Goal: Task Accomplishment & Management: Manage account settings

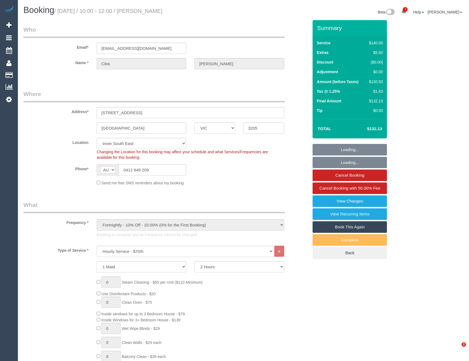
select select "VIC"
select select "string:stripe-pm_1Qy1zO2GScqysDRVTxQ05GkG"
select select "spot1"
select select "number:28"
select select "number:17"
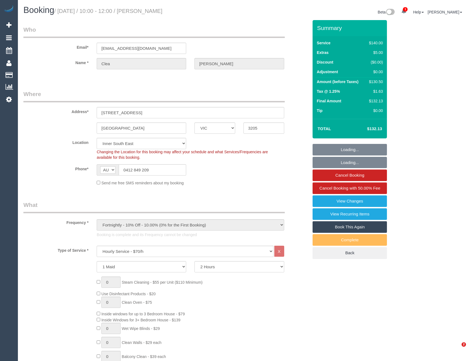
select select "number:19"
select select "number:22"
select select "number:35"
select select "number:12"
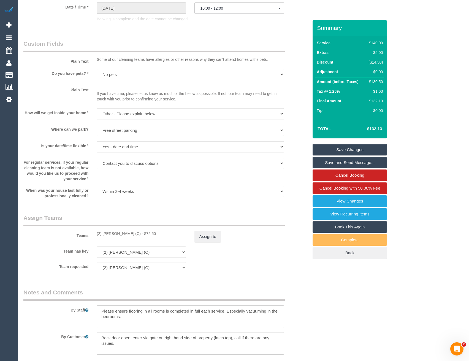
scroll to position [606, 0]
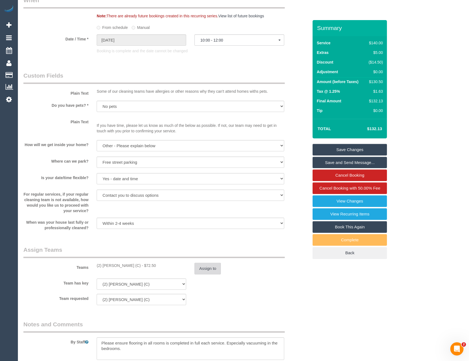
click at [200, 267] on button "Assign to" at bounding box center [208, 269] width 26 height 12
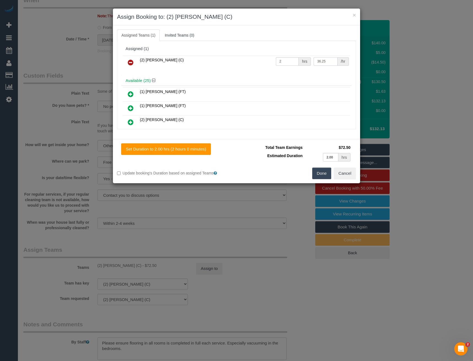
drag, startPoint x: 329, startPoint y: 61, endPoint x: 293, endPoint y: 63, distance: 36.4
click at [297, 63] on tr "(2) Nadine Young (C) 2 hrs 36.25 /hr" at bounding box center [237, 63] width 228 height 14
type input "38.75"
click at [323, 171] on button "Done" at bounding box center [321, 174] width 19 height 12
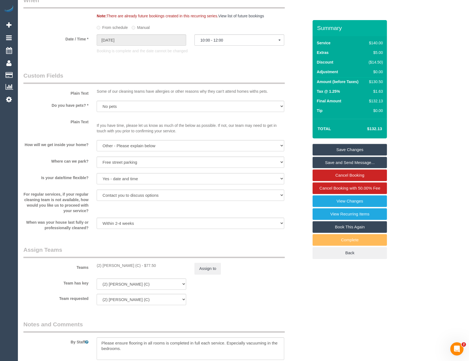
click at [349, 153] on link "Save Changes" at bounding box center [350, 150] width 74 height 12
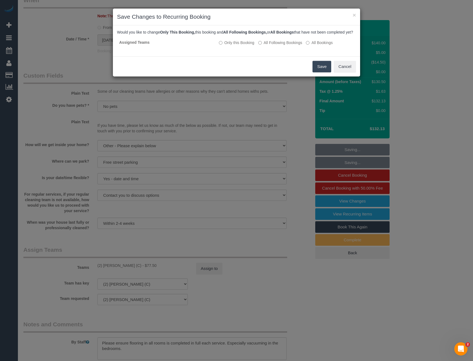
click at [320, 72] on button "Save" at bounding box center [322, 67] width 19 height 12
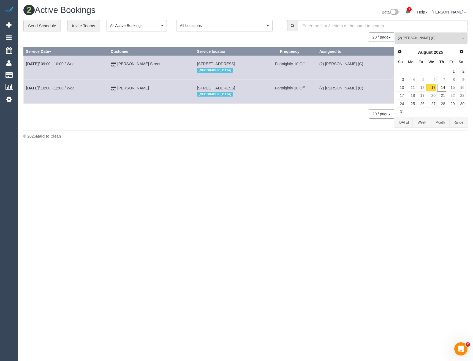
click at [426, 37] on span "(2) [PERSON_NAME] (C)" at bounding box center [429, 38] width 63 height 5
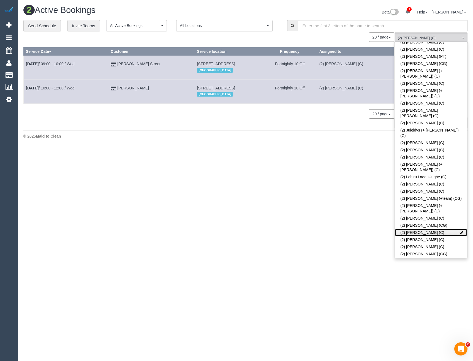
click at [418, 229] on link "(2) [PERSON_NAME] (C)" at bounding box center [431, 232] width 72 height 7
click at [418, 236] on link "(2) Nicole Condello (C)" at bounding box center [431, 239] width 72 height 7
click at [364, 163] on body "1 Beta Your Notifications You have 0 alerts × You have 2 to charge for 14/08/20…" at bounding box center [236, 180] width 473 height 361
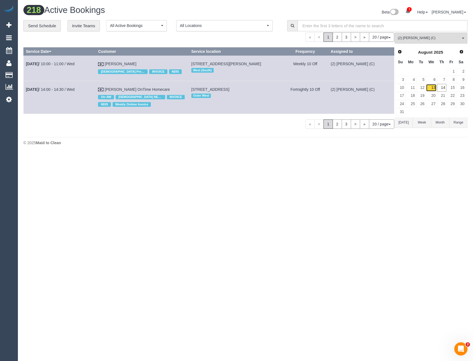
click at [432, 89] on link "13" at bounding box center [431, 87] width 10 height 7
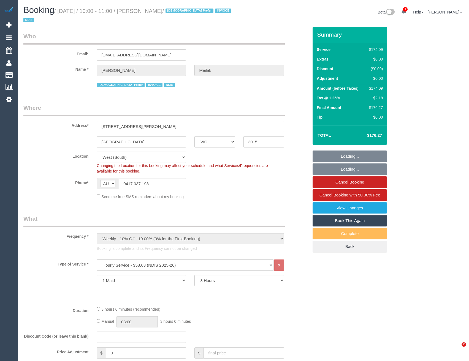
select select "VIC"
select select "180"
select select "number:28"
select select "number:14"
select select "number:19"
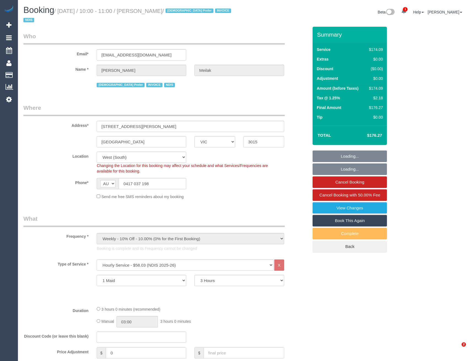
select select "number:25"
select select "number:35"
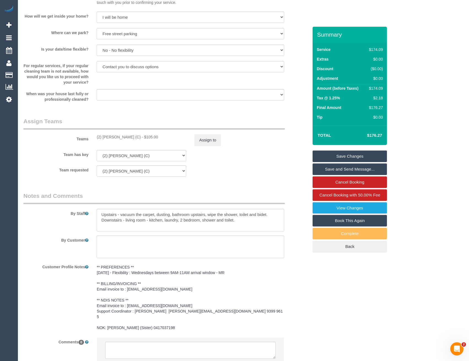
scroll to position [570, 0]
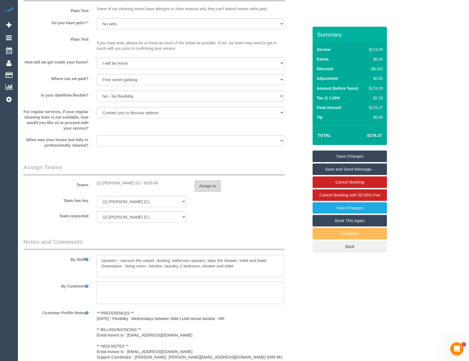
click at [206, 187] on button "Assign to" at bounding box center [208, 186] width 26 height 12
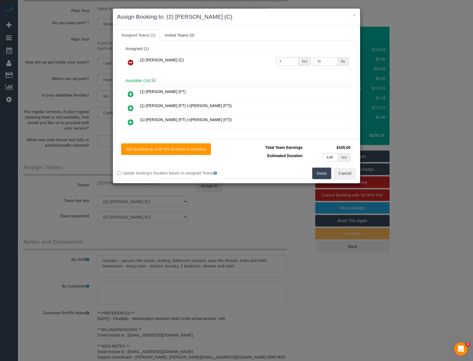
drag, startPoint x: 302, startPoint y: 66, endPoint x: 294, endPoint y: 67, distance: 7.8
click at [295, 67] on tr "(2) Nicole Condello (C) 3 hrs 35 /hr" at bounding box center [237, 63] width 228 height 14
type input "37.5"
click at [321, 171] on button "Done" at bounding box center [321, 174] width 19 height 12
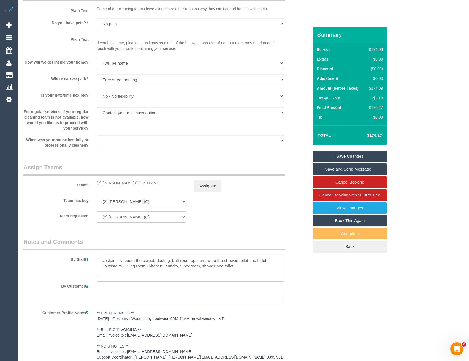
click at [350, 155] on link "Save Changes" at bounding box center [350, 157] width 74 height 12
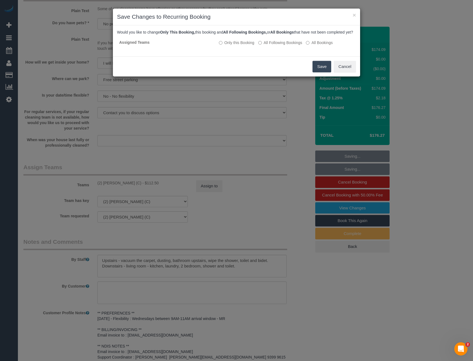
click at [328, 72] on button "Save" at bounding box center [322, 67] width 19 height 12
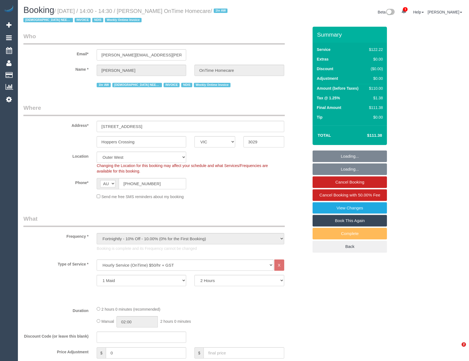
select select "VIC"
select select "number:28"
select select "number:14"
select select "number:19"
select select "number:22"
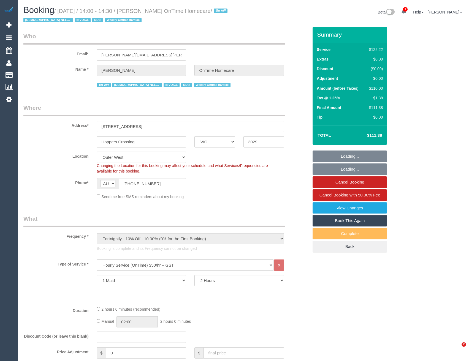
select select "number:35"
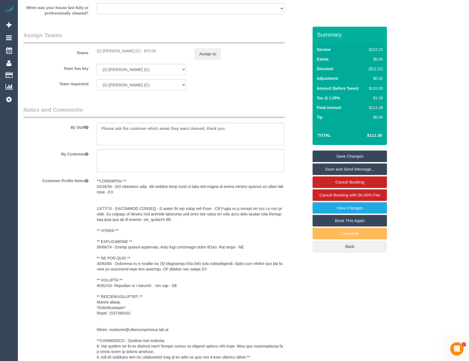
scroll to position [620, 0]
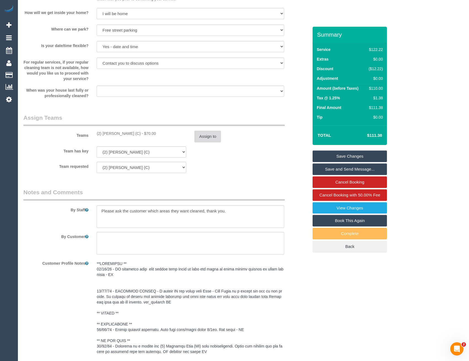
click at [207, 136] on button "Assign to" at bounding box center [208, 137] width 26 height 12
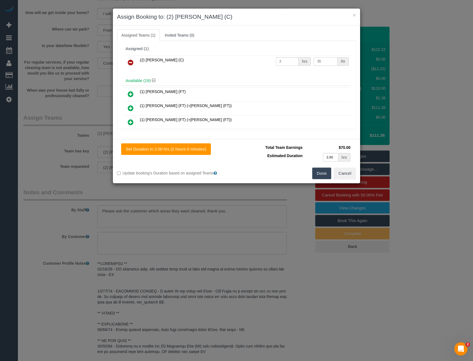
drag, startPoint x: 322, startPoint y: 64, endPoint x: 286, endPoint y: 66, distance: 36.2
click at [287, 66] on tr "(2) Nicole Condello (C) 2 hrs 35 /hr" at bounding box center [237, 63] width 228 height 14
type input "37.5"
click at [321, 174] on button "Done" at bounding box center [321, 174] width 19 height 12
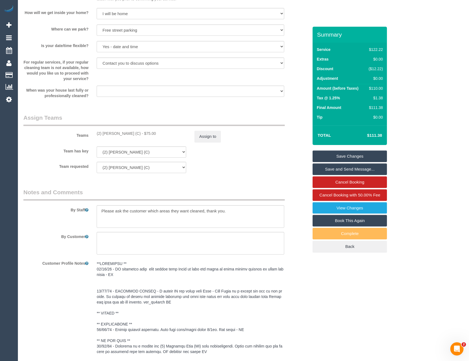
click at [342, 156] on link "Save Changes" at bounding box center [350, 157] width 74 height 12
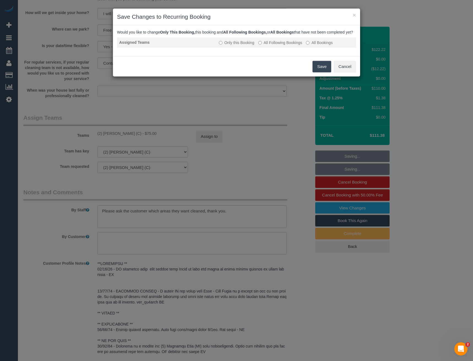
click at [269, 45] on label "All Following Bookings" at bounding box center [280, 43] width 44 height 6
click at [324, 70] on button "Save" at bounding box center [322, 67] width 19 height 12
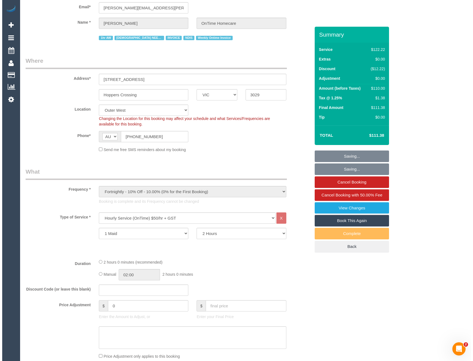
scroll to position [0, 0]
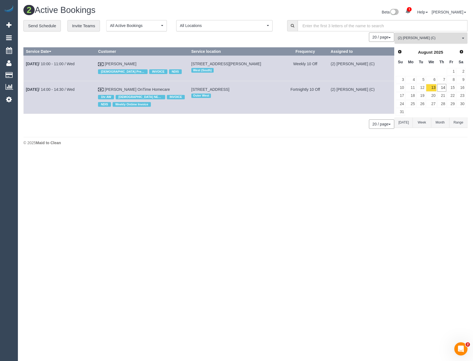
click at [407, 41] on button "(2) Nicole Condello (C) All Teams" at bounding box center [431, 38] width 73 height 11
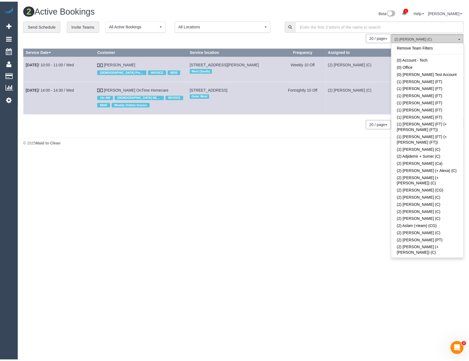
scroll to position [353, 0]
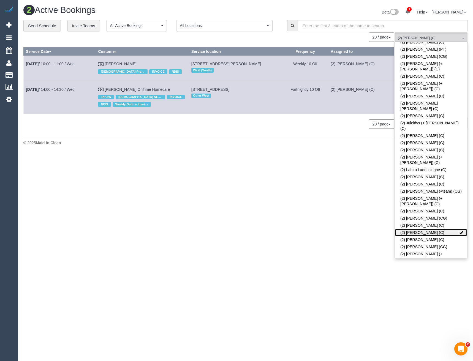
click at [418, 229] on link "(2) Nicole Condello (C)" at bounding box center [431, 232] width 72 height 7
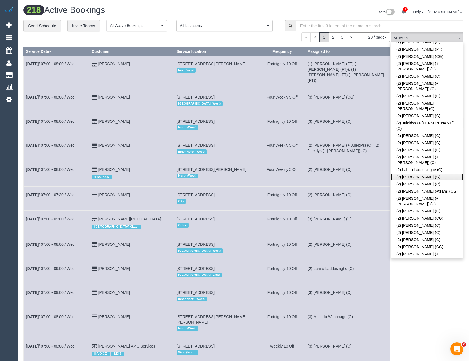
click at [418, 174] on link "(2) [PERSON_NAME] (C)" at bounding box center [427, 177] width 72 height 7
click at [427, 283] on div "(2) Loretta Chevalier (C) All Teams Remove Team Filters (0) Account - Tech (0) …" at bounding box center [427, 309] width 73 height 553
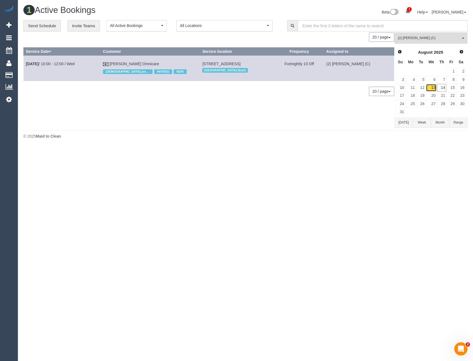
click at [433, 88] on link "13" at bounding box center [431, 87] width 10 height 7
click at [406, 36] on span "(2) Loretta Chevalier (C)" at bounding box center [429, 38] width 63 height 5
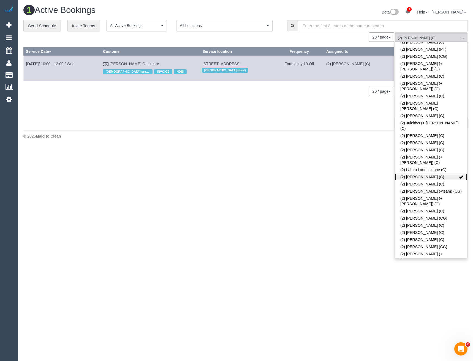
click at [421, 174] on link "(2) Loretta Chevalier (C)" at bounding box center [431, 177] width 72 height 7
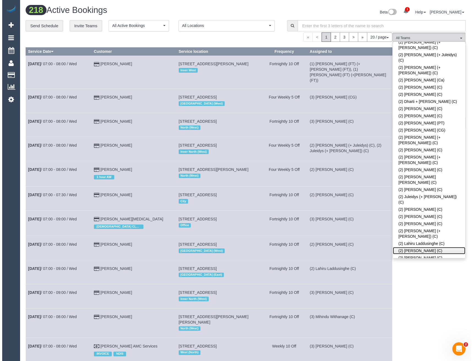
scroll to position [271, 0]
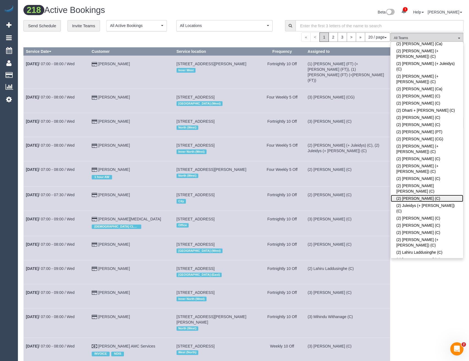
click at [422, 195] on link "(2) [PERSON_NAME] (C)" at bounding box center [427, 198] width 72 height 7
drag, startPoint x: 420, startPoint y: 272, endPoint x: 422, endPoint y: 260, distance: 12.4
click at [420, 272] on div "(2) Joshua Russell (C) All Teams Remove Team Filters (0) Account - Tech (0) Off…" at bounding box center [427, 309] width 73 height 553
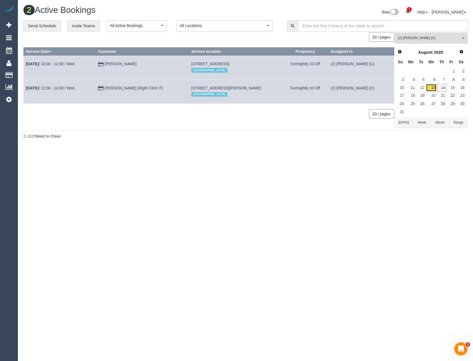
click at [433, 86] on link "13" at bounding box center [431, 87] width 10 height 7
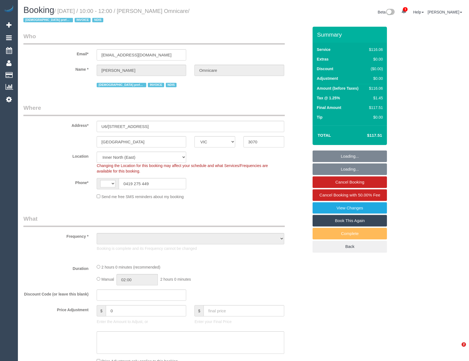
select select "VIC"
select select "string:AU"
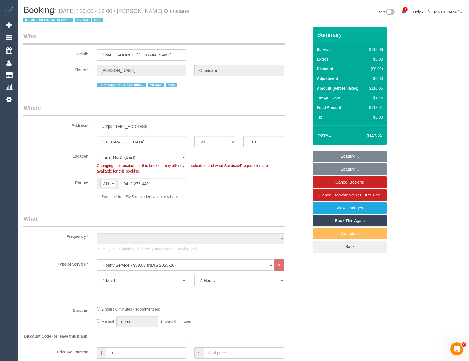
select select "object:608"
select select "number:28"
select select "number:14"
select select "number:19"
select select "number:36"
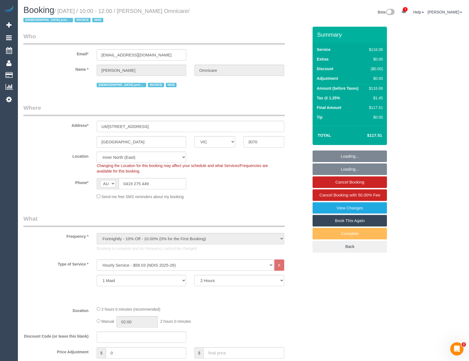
select select "number:35"
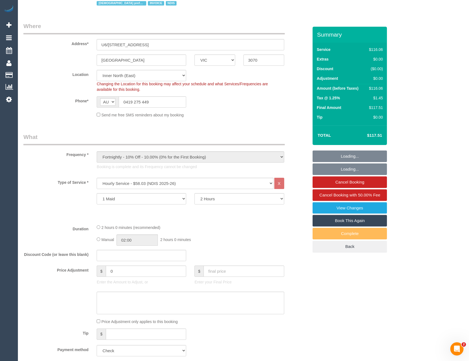
select select "object:1550"
select select "spot1"
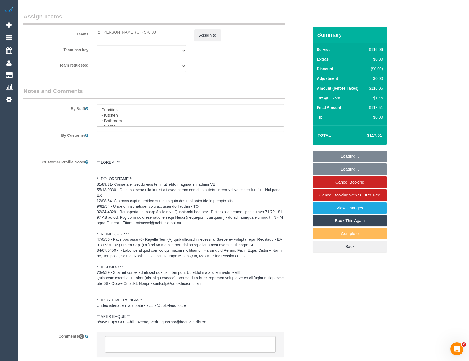
scroll to position [606, 0]
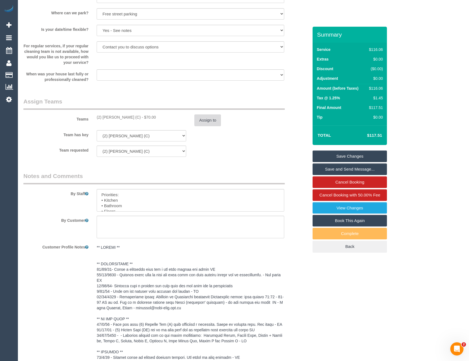
click at [206, 122] on button "Assign to" at bounding box center [208, 121] width 26 height 12
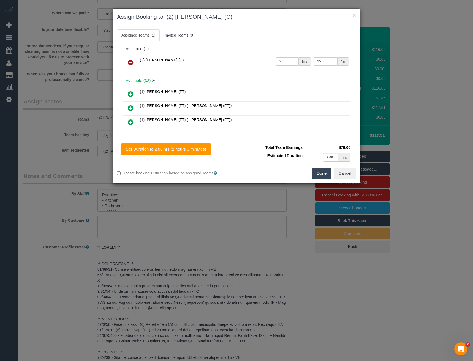
drag, startPoint x: 321, startPoint y: 61, endPoint x: 295, endPoint y: 63, distance: 26.0
click at [298, 63] on tr "(2) Loretta Chevalier (C) 2 hrs 35 /hr" at bounding box center [237, 63] width 228 height 14
type input "37.5"
click at [324, 173] on button "Done" at bounding box center [321, 174] width 19 height 12
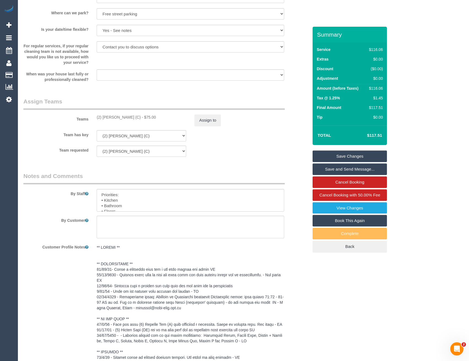
click at [356, 152] on link "Save Changes" at bounding box center [350, 157] width 74 height 12
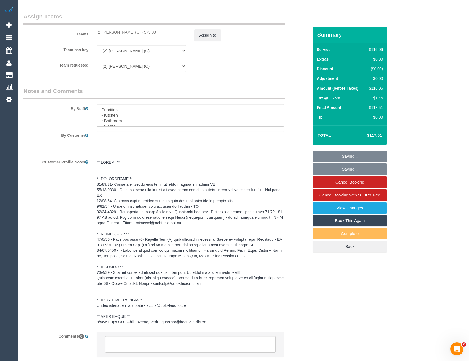
scroll to position [727, 0]
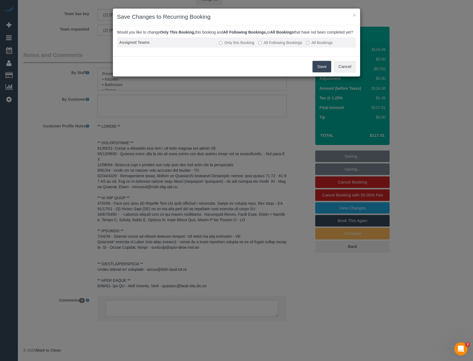
click at [269, 45] on label "All Following Bookings" at bounding box center [280, 43] width 44 height 6
click at [316, 71] on button "Save" at bounding box center [322, 67] width 19 height 12
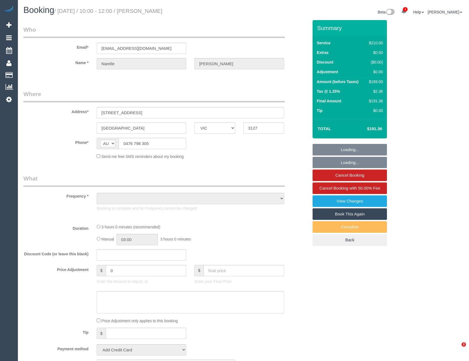
select select "VIC"
select select "object:1205"
select select "string:stripe-pm_1Rn8F52GScqysDRVQMoDzNUv"
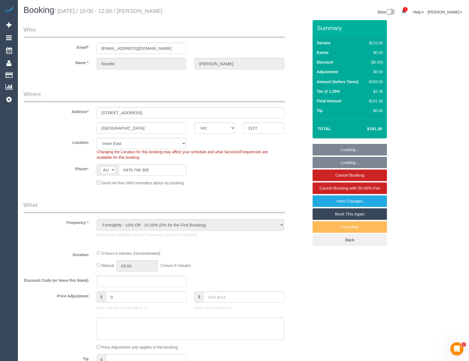
select select "spot1"
select select "180"
select select "number:27"
select select "number:14"
select select "number:19"
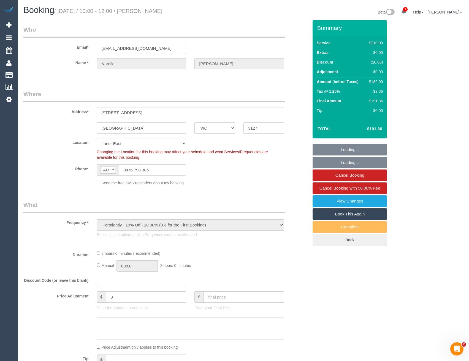
select select "number:24"
select select "number:33"
select select "number:13"
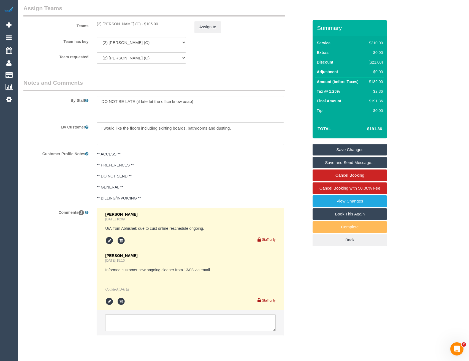
scroll to position [689, 0]
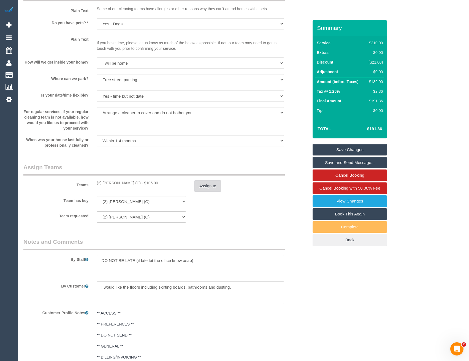
click at [210, 189] on button "Assign to" at bounding box center [208, 186] width 26 height 12
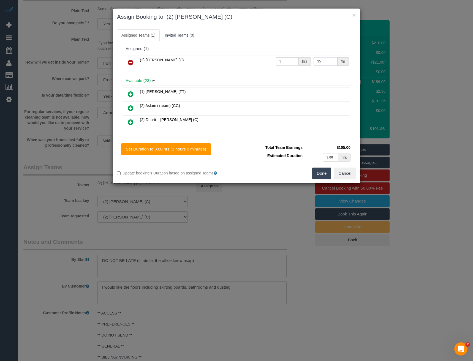
drag, startPoint x: 319, startPoint y: 61, endPoint x: 282, endPoint y: 70, distance: 38.2
click at [284, 70] on div "(2) Joshua Russell (C) 3 hrs 35 /hr" at bounding box center [236, 64] width 230 height 21
type input "37.5"
click at [321, 173] on button "Done" at bounding box center [321, 174] width 19 height 12
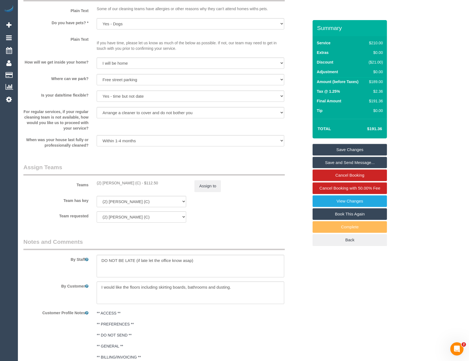
click at [343, 151] on link "Save Changes" at bounding box center [350, 150] width 74 height 12
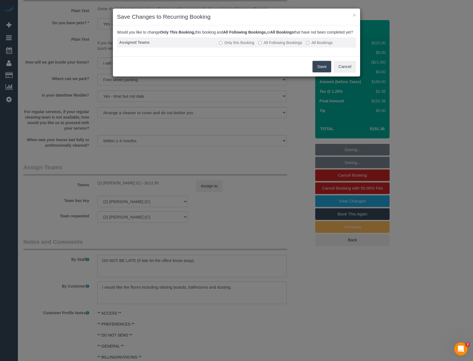
click at [267, 45] on label "All Following Bookings" at bounding box center [280, 43] width 44 height 6
click at [323, 70] on button "Save" at bounding box center [322, 67] width 19 height 12
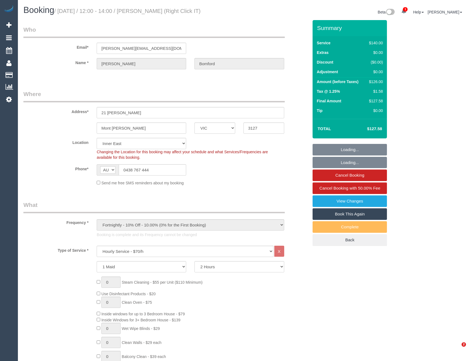
select select "VIC"
select select "spot1"
select select "number:27"
select select "number:14"
select select "number:19"
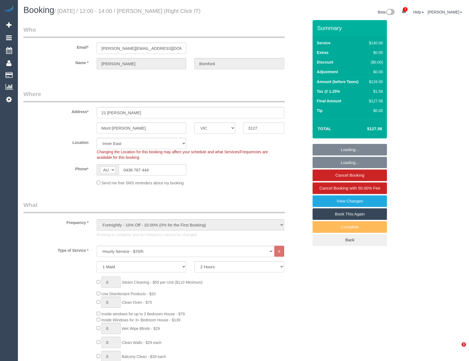
select select "number:22"
select select "number:34"
select select "number:26"
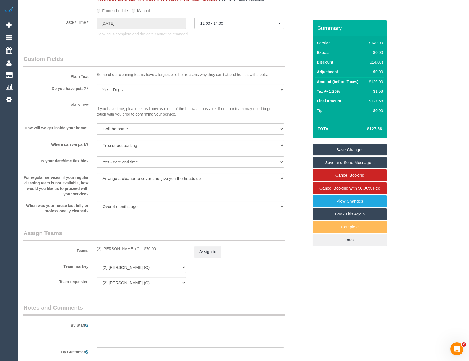
scroll to position [689, 0]
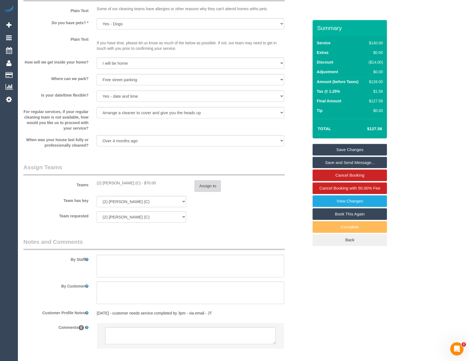
click at [214, 185] on button "Assign to" at bounding box center [208, 186] width 26 height 12
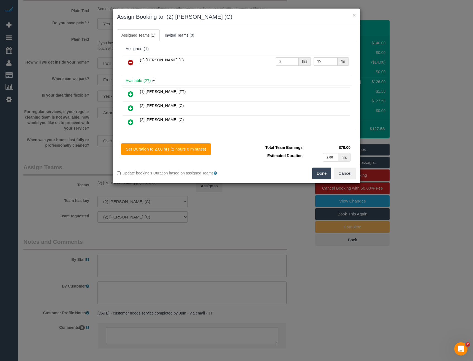
drag, startPoint x: 324, startPoint y: 57, endPoint x: 310, endPoint y: 61, distance: 14.4
click at [312, 61] on td "35 /hr" at bounding box center [331, 63] width 38 height 14
drag, startPoint x: 324, startPoint y: 62, endPoint x: 290, endPoint y: 63, distance: 33.4
click at [292, 63] on tr "(2) [PERSON_NAME] (C) 2 hrs 35 /hr" at bounding box center [237, 63] width 228 height 14
type input "37.5"
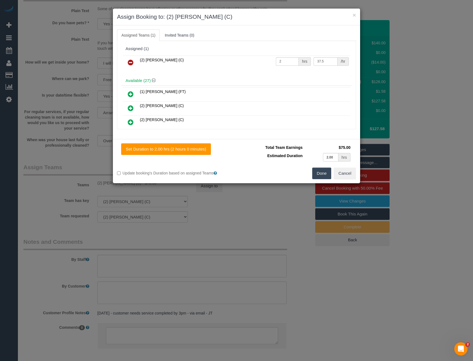
click at [322, 173] on button "Done" at bounding box center [321, 174] width 19 height 12
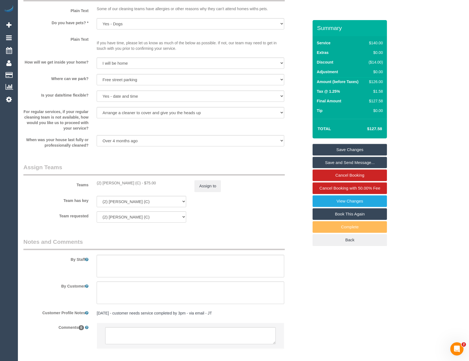
click at [347, 152] on link "Save Changes" at bounding box center [350, 150] width 74 height 12
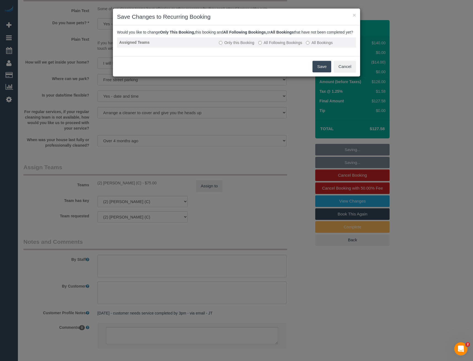
click at [291, 45] on label "All Following Bookings" at bounding box center [280, 43] width 44 height 6
click at [319, 72] on button "Save" at bounding box center [322, 67] width 19 height 12
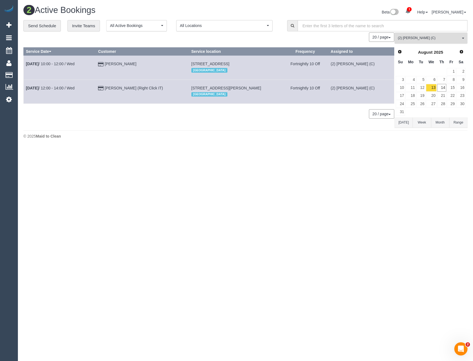
click at [422, 42] on button "(2) Joshua Russell (C) All Teams" at bounding box center [431, 38] width 73 height 11
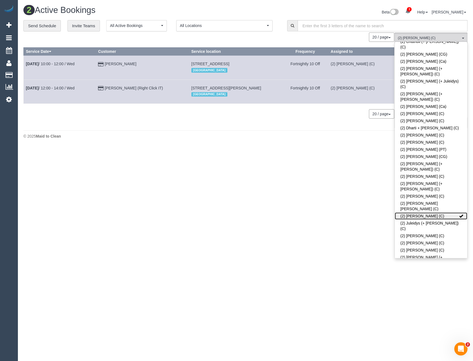
click at [423, 213] on link "(2) Joshua Russell (C)" at bounding box center [431, 216] width 72 height 7
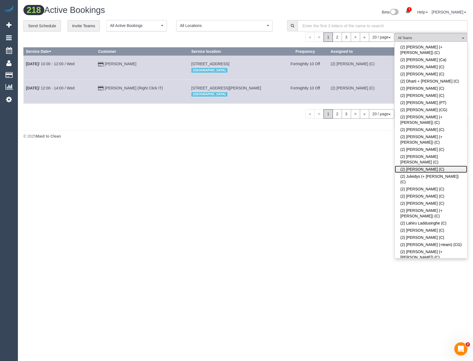
scroll to position [308, 0]
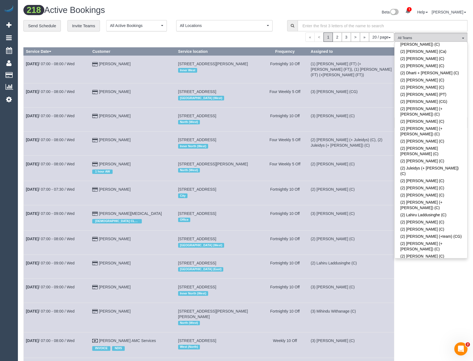
click at [426, 289] on link "(2) [PERSON_NAME] (CG)" at bounding box center [431, 292] width 72 height 7
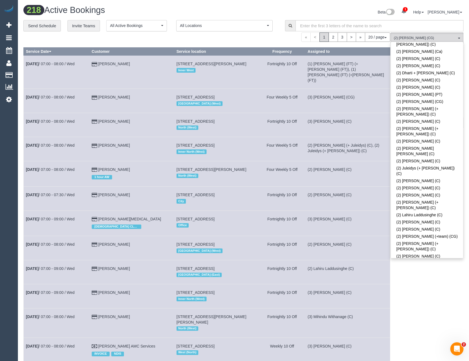
click at [375, 215] on td "(3) Lara Mendes (C)" at bounding box center [348, 223] width 85 height 25
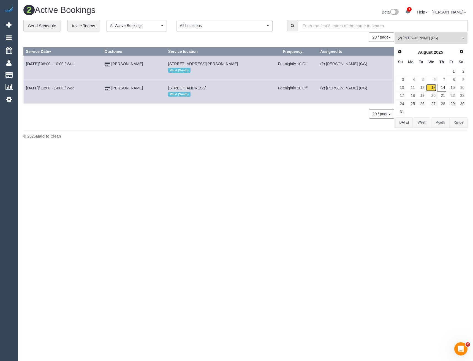
click at [431, 87] on link "13" at bounding box center [431, 87] width 10 height 7
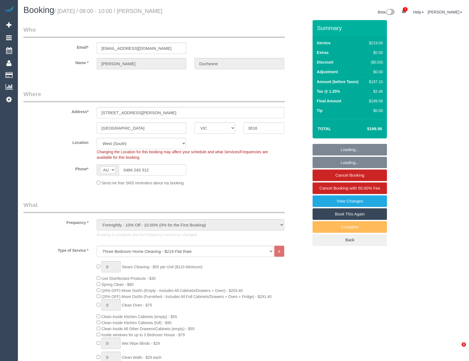
select select "VIC"
select select "number:28"
select select "number:16"
select select "number:18"
select select "number:24"
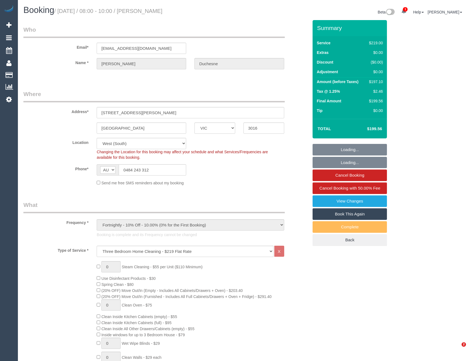
select select "number:35"
select select "number:12"
select select "spot1"
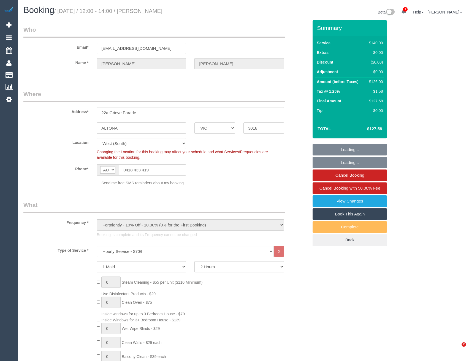
select select "VIC"
select select "number:29"
select select "number:14"
select select "number:18"
select select "number:24"
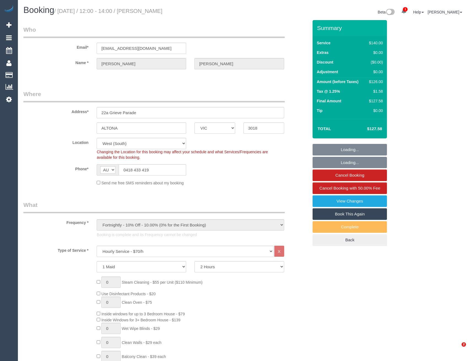
select select "number:34"
select select "number:11"
select select "spot1"
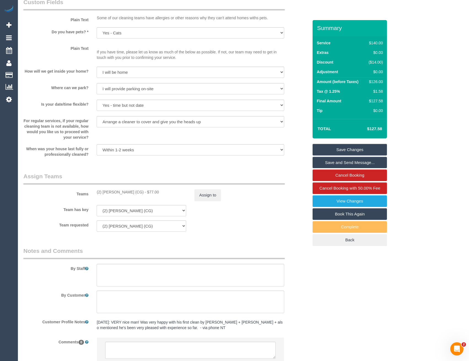
scroll to position [716, 0]
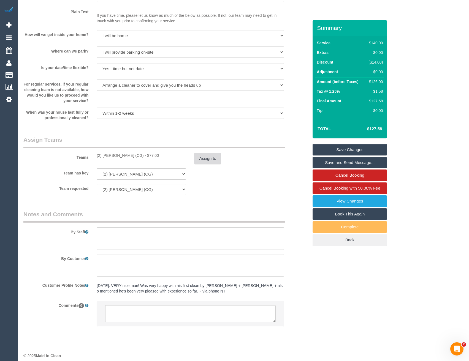
click at [199, 158] on button "Assign to" at bounding box center [208, 159] width 26 height 12
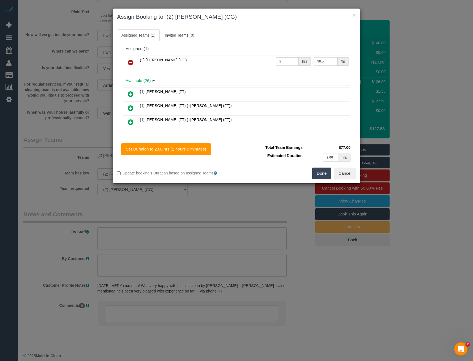
drag, startPoint x: 323, startPoint y: 61, endPoint x: 300, endPoint y: 63, distance: 23.0
click at [303, 64] on tr "(2) Paris Webb (CG) 2 hrs 38.5 /hr" at bounding box center [237, 63] width 228 height 14
type input "41.25"
click at [319, 173] on button "Done" at bounding box center [321, 174] width 19 height 12
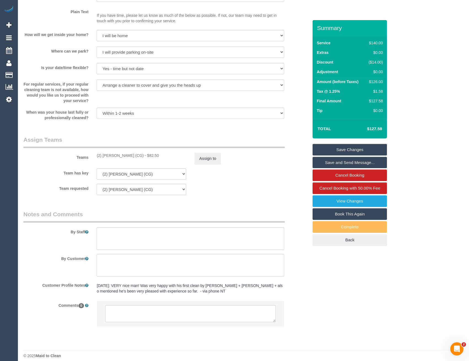
click at [338, 152] on link "Save Changes" at bounding box center [350, 150] width 74 height 12
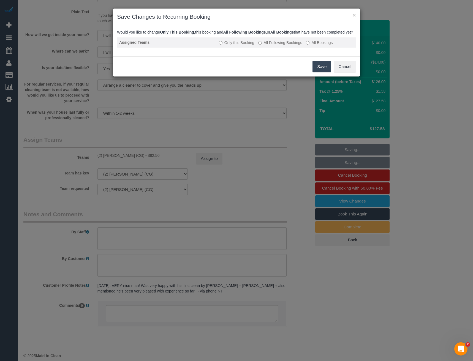
click at [264, 45] on label "All Following Bookings" at bounding box center [280, 43] width 44 height 6
click at [320, 72] on button "Save" at bounding box center [322, 67] width 19 height 12
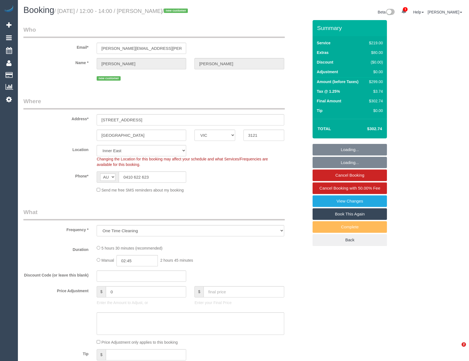
select select "VIC"
select select "object:565"
select select "string:stripe-pm_1Rus312GScqysDRVsu9LpMhi"
select select "number:28"
select select "number:14"
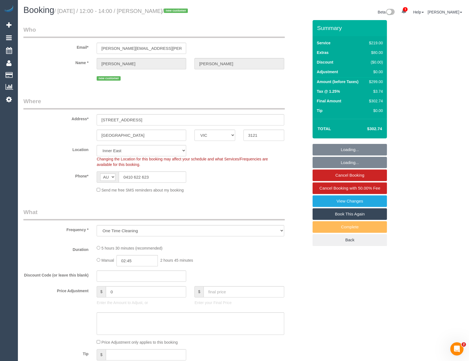
select select "number:19"
select select "number:22"
select select "number:13"
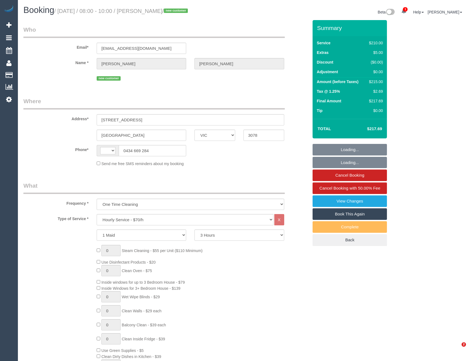
select select "VIC"
select select "180"
select select "string:stripe-pm_1Rukik2GScqysDRVeM50wtkp"
select select "number:29"
select select "number:14"
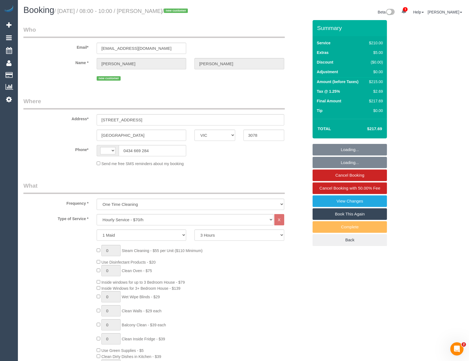
select select "number:19"
select select "number:22"
select select "number:35"
select select "number:13"
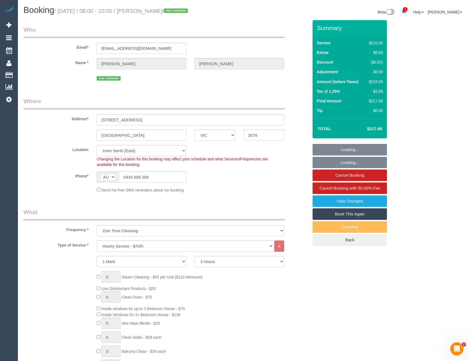
select select "string:AU"
select select "object:935"
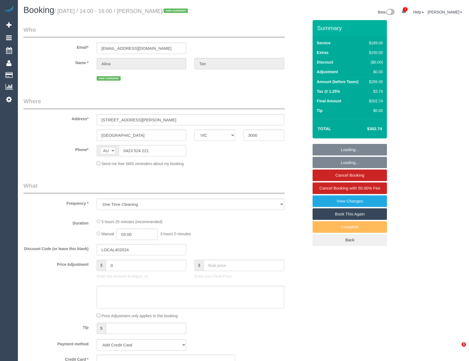
select select "VIC"
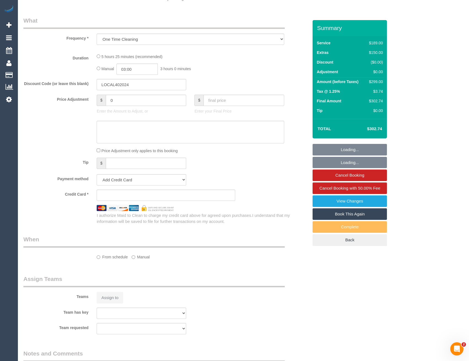
select select "string:stripe-pm_1RlfUm2GScqysDRVPTatFc1t"
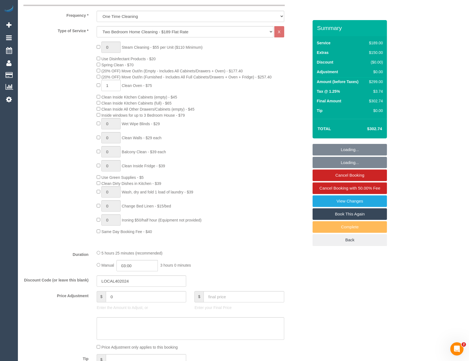
select select "number:28"
select select "number:14"
select select "number:19"
select select "number:25"
select select "number:26"
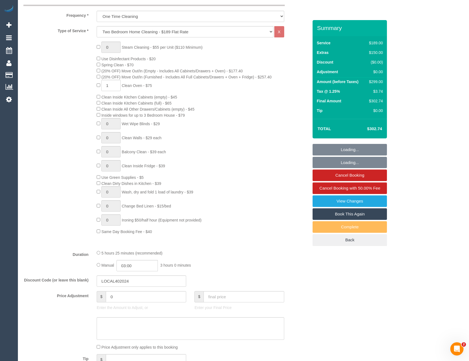
select select "object:1224"
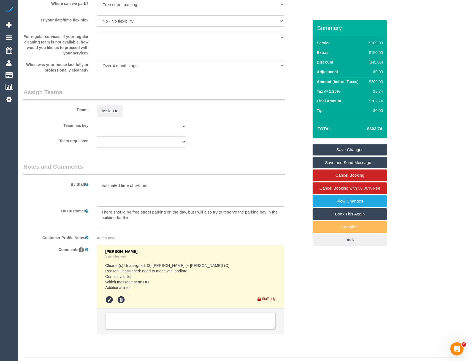
scroll to position [798, 0]
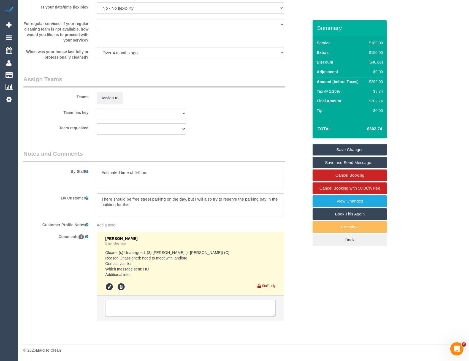
click at [144, 309] on textarea at bounding box center [190, 308] width 170 height 17
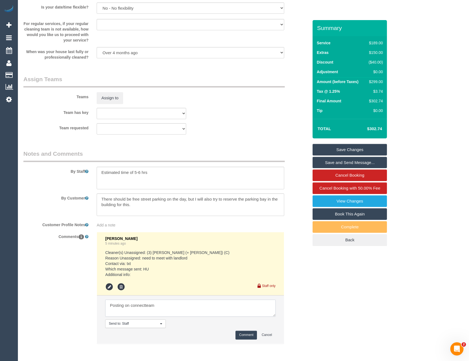
type textarea "Posting on connectteam"
click at [244, 335] on button "Comment" at bounding box center [246, 335] width 21 height 9
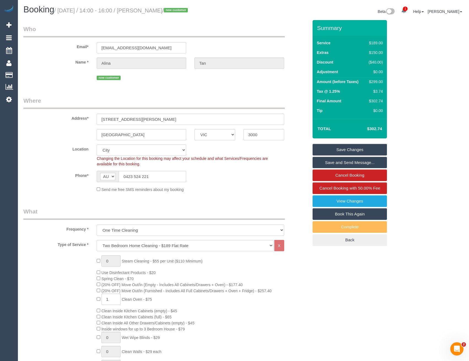
scroll to position [0, 0]
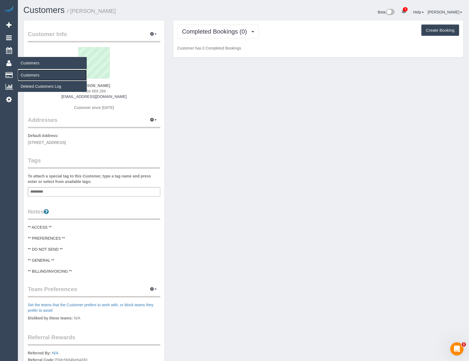
click at [33, 74] on link "Customers" at bounding box center [52, 75] width 69 height 11
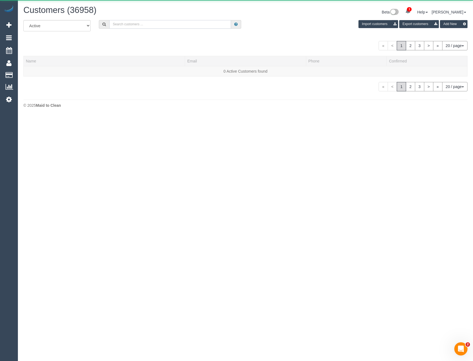
click at [121, 27] on input "text" at bounding box center [170, 24] width 122 height 9
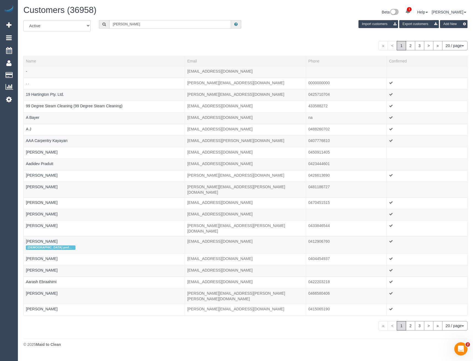
type input "[PERSON_NAME]"
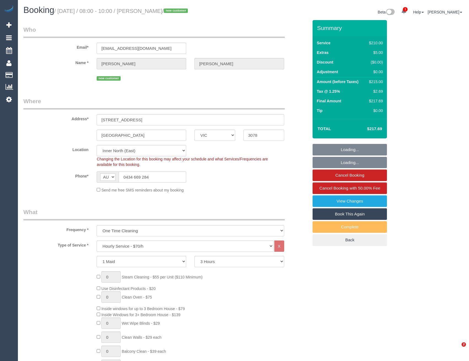
select select "VIC"
select select "180"
select select "number:29"
select select "number:14"
select select "number:19"
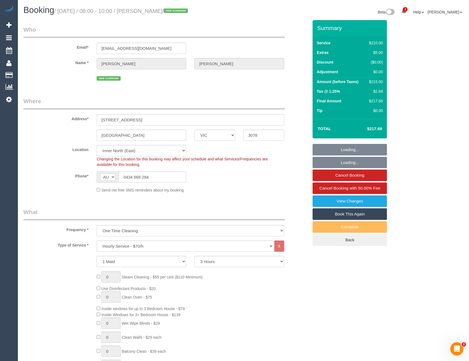
select select "number:22"
select select "number:35"
select select "number:13"
select select "object:1697"
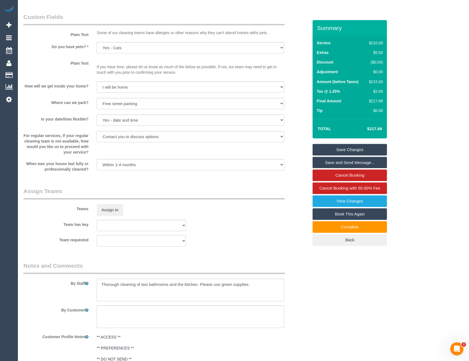
scroll to position [661, 0]
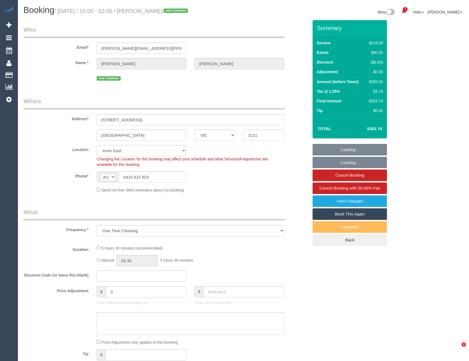
select select "VIC"
select select "number:28"
select select "number:14"
select select "number:19"
select select "number:22"
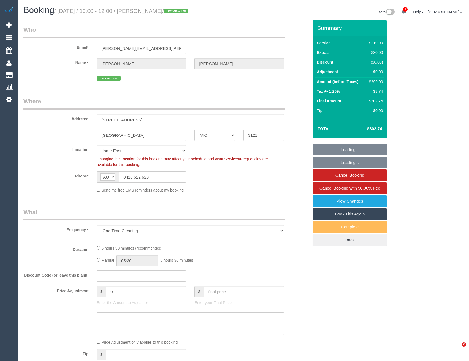
select select "number:13"
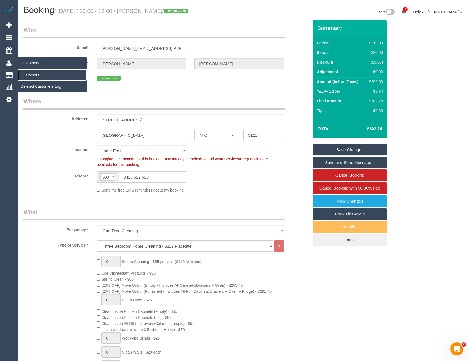
click at [28, 74] on link "Customers" at bounding box center [52, 75] width 69 height 11
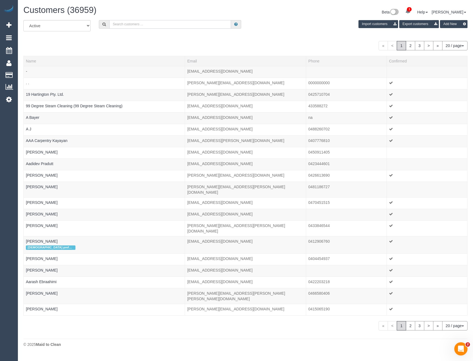
click at [154, 25] on input "text" at bounding box center [170, 24] width 122 height 9
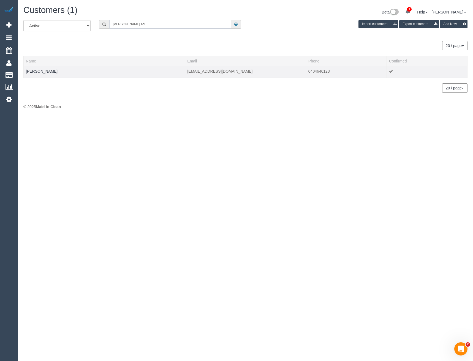
type input "Sasha ed"
click at [45, 74] on td "Sasha Edwards" at bounding box center [104, 72] width 161 height 12
click at [47, 73] on link "Sasha Edwards" at bounding box center [42, 71] width 32 height 4
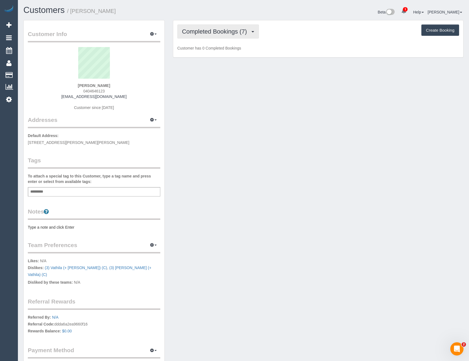
click at [241, 32] on span "Completed Bookings (7)" at bounding box center [216, 31] width 68 height 7
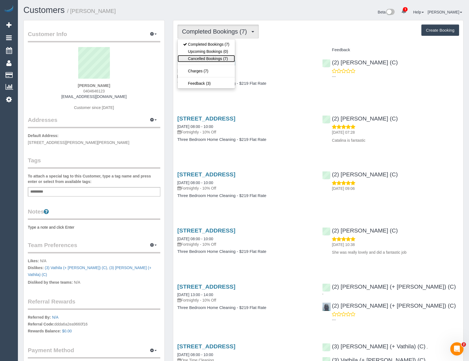
click at [221, 61] on link "Cancelled Bookings (7)" at bounding box center [206, 58] width 57 height 7
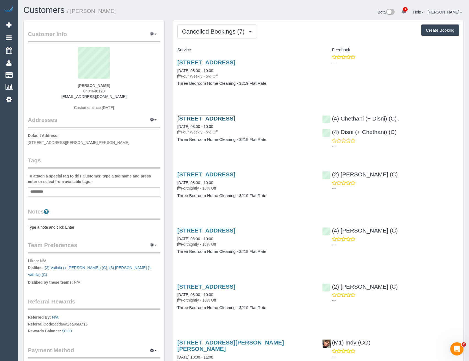
click at [209, 117] on link "5 York Street, Bonbeach, VIC 3196" at bounding box center [206, 118] width 58 height 6
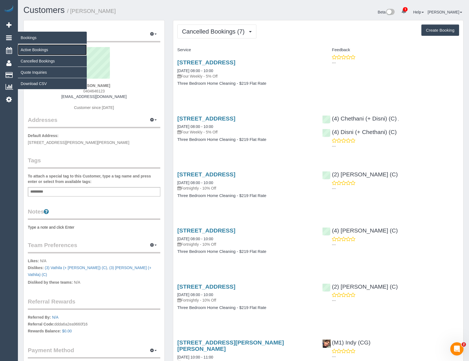
click at [24, 48] on link "Active Bookings" at bounding box center [52, 49] width 69 height 11
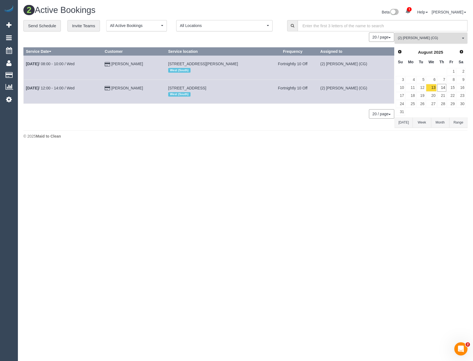
click at [405, 36] on span "(2) Paris Webb (CG)" at bounding box center [429, 38] width 63 height 5
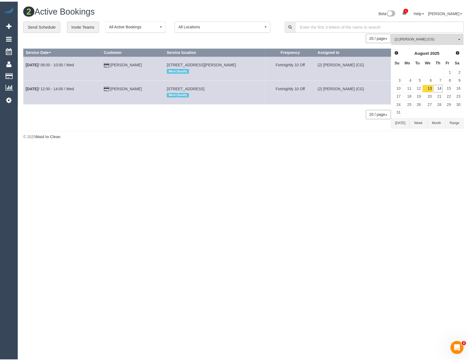
scroll to position [368, 0]
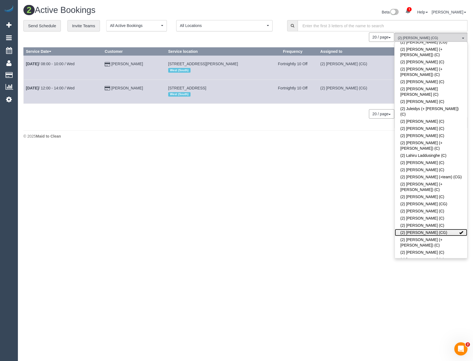
click at [427, 229] on link "(2) Paris Webb (CG)" at bounding box center [431, 232] width 72 height 7
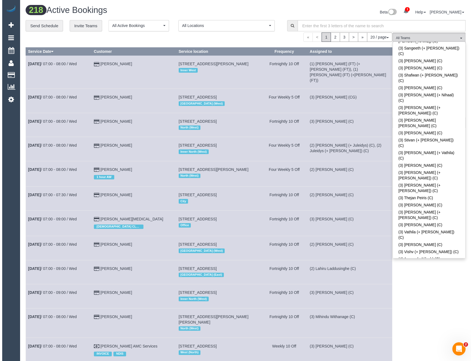
scroll to position [1446, 0]
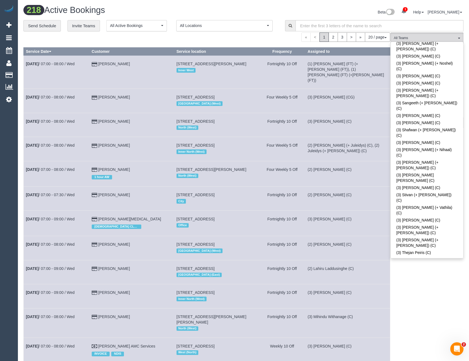
click at [431, 285] on div "(CF) Kasun De Silva (CG) All Teams Remove Team Filters (0) Account - Tech (0) O…" at bounding box center [427, 309] width 73 height 553
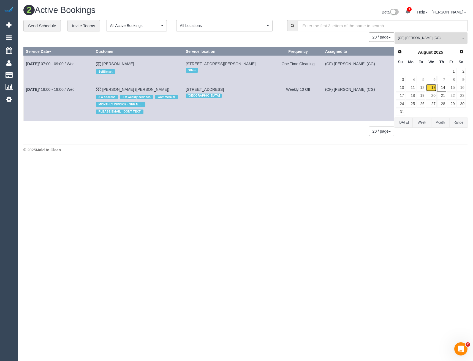
click at [433, 86] on link "13" at bounding box center [431, 87] width 10 height 7
click at [433, 88] on link "13" at bounding box center [431, 87] width 10 height 7
click at [441, 87] on link "14" at bounding box center [442, 87] width 9 height 7
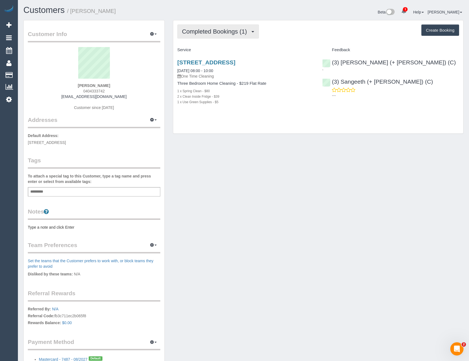
click at [239, 33] on span "Completed Bookings (1)" at bounding box center [216, 31] width 68 height 7
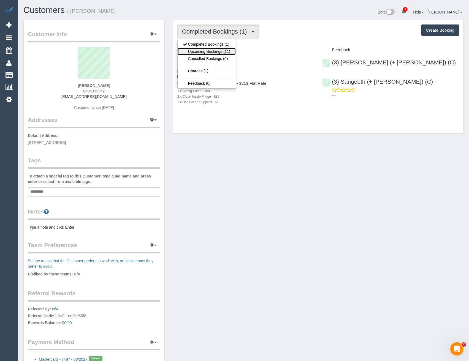
click at [225, 53] on link "Upcoming Bookings (11)" at bounding box center [207, 51] width 58 height 7
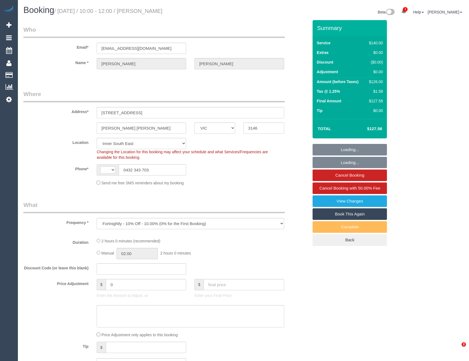
select select "VIC"
select select "object:726"
select select "string:AU"
select select "string:stripe-pm_1Mlpvq2GScqysDRV2oXtTaw3"
select select "number:28"
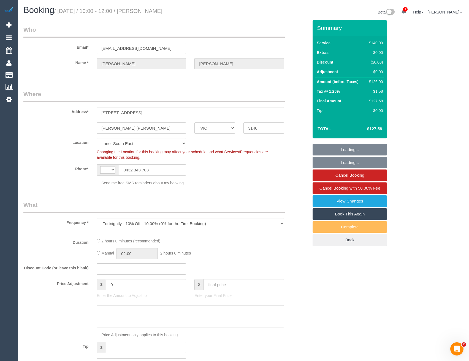
select select "number:15"
select select "number:19"
select select "number:22"
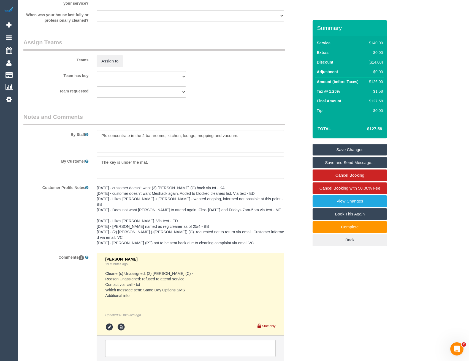
scroll to position [857, 0]
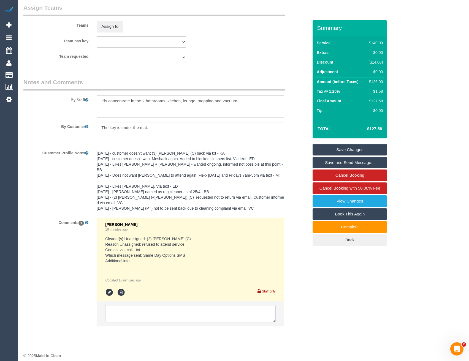
click at [166, 308] on textarea at bounding box center [190, 314] width 170 height 17
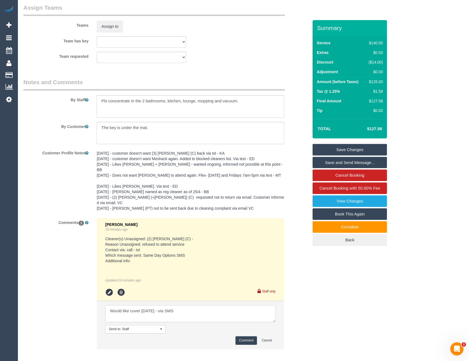
type textarea "Would like cover [DATE] - via SMS"
click at [247, 337] on button "Comment" at bounding box center [246, 341] width 21 height 9
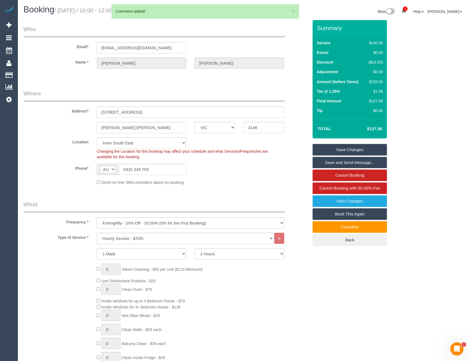
scroll to position [0, 0]
